Goal: Task Accomplishment & Management: Manage account settings

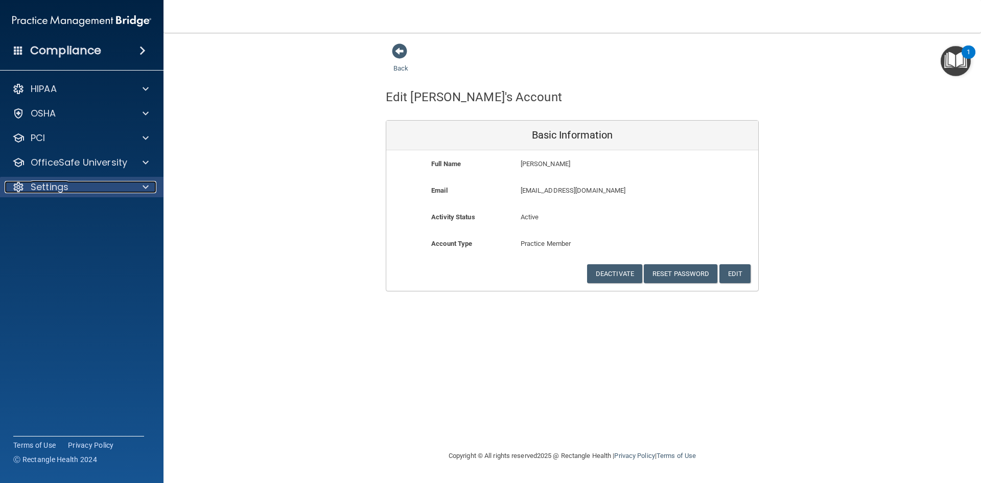
click at [123, 183] on div "Settings" at bounding box center [68, 187] width 127 height 12
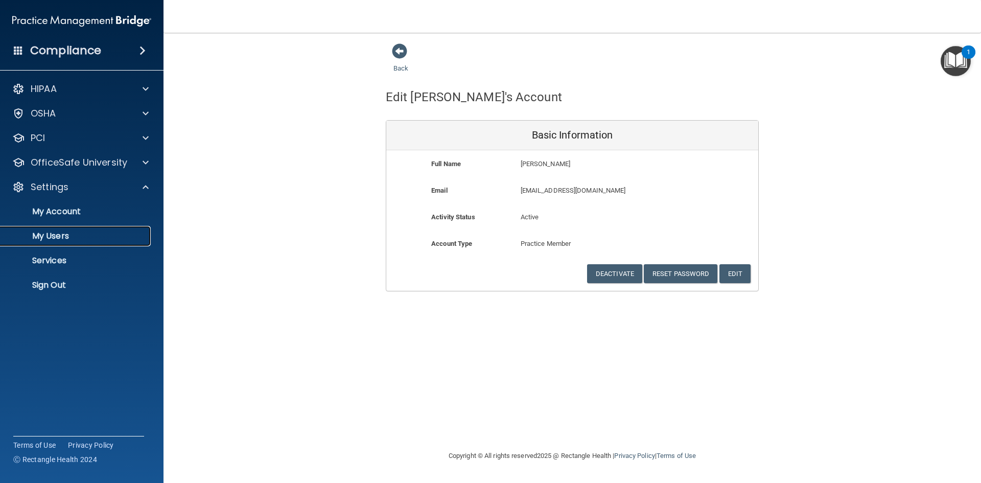
click at [79, 238] on p "My Users" at bounding box center [77, 236] width 140 height 10
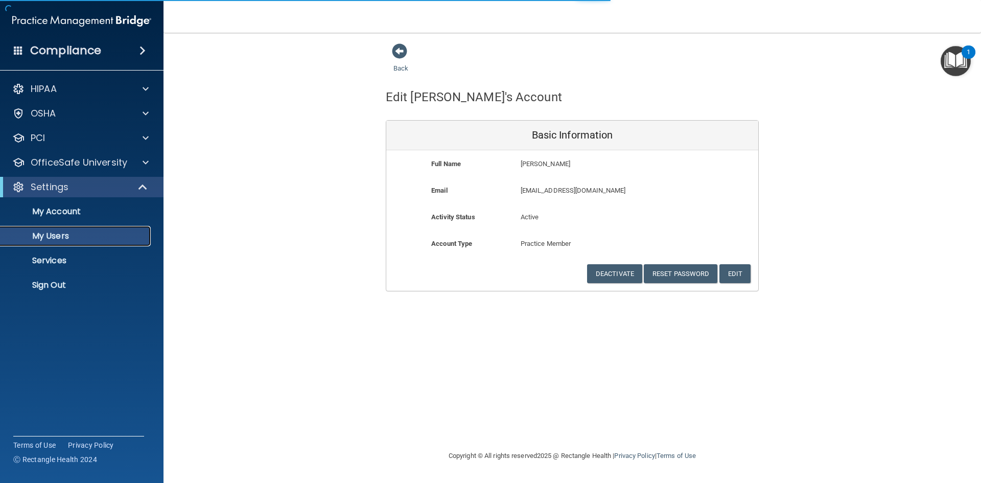
select select "20"
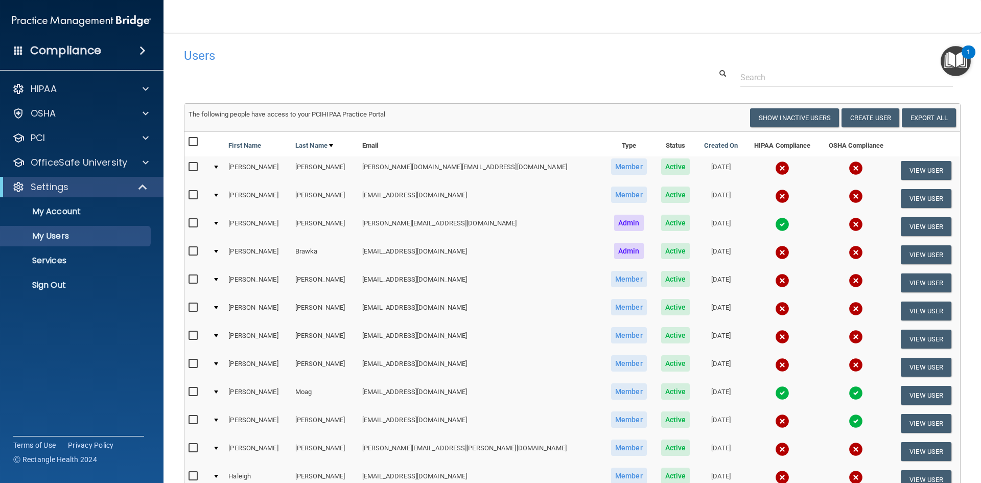
click at [193, 418] on input "checkbox" at bounding box center [195, 420] width 12 height 8
checkbox input "true"
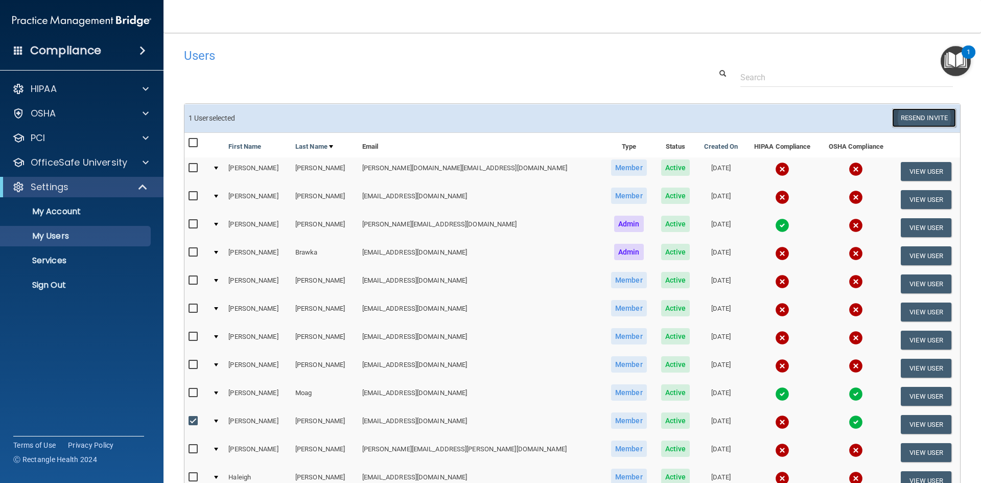
click at [902, 116] on button "Resend Invite" at bounding box center [924, 117] width 64 height 19
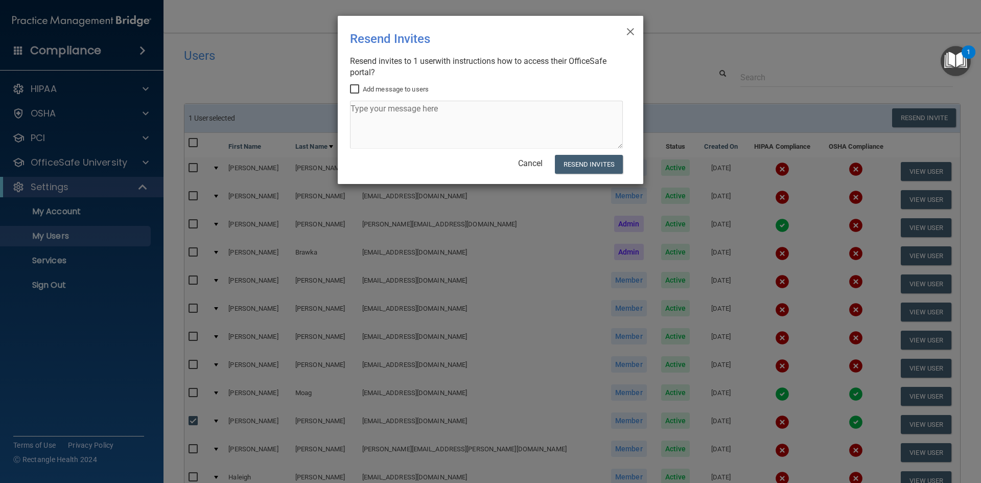
click at [356, 86] on input "Add message to users" at bounding box center [356, 89] width 12 height 8
checkbox input "true"
click at [366, 109] on textarea at bounding box center [486, 125] width 273 height 48
type textarea "Hi. It looks like the hipaa wasn't completed."
click at [599, 166] on button "Resend Invites" at bounding box center [589, 164] width 68 height 19
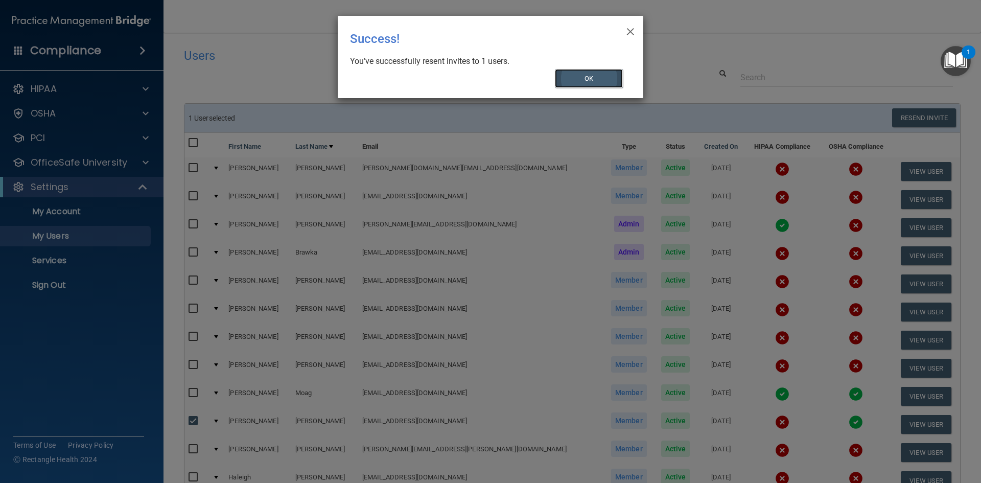
click at [595, 79] on button "OK" at bounding box center [589, 78] width 68 height 19
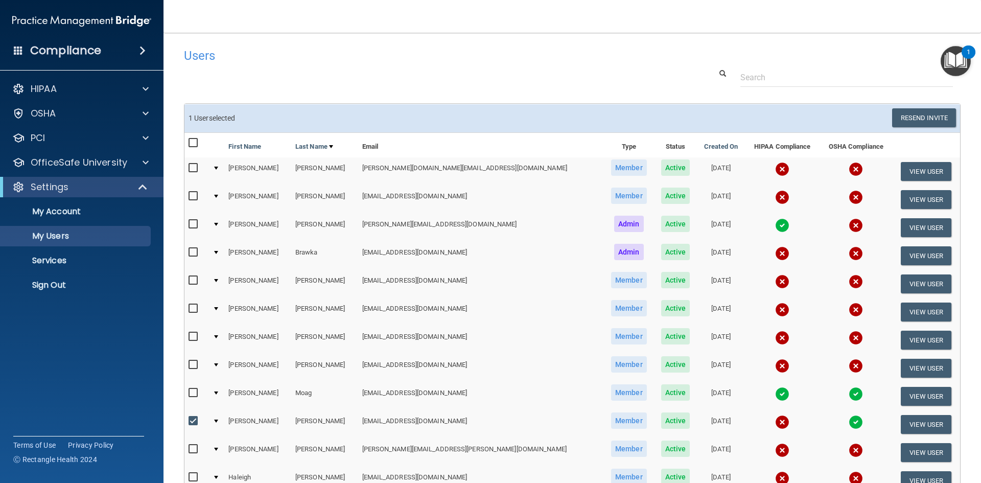
click at [193, 421] on input "checkbox" at bounding box center [195, 421] width 12 height 8
checkbox input "false"
